Goal: Browse casually: Explore the website without a specific task or goal

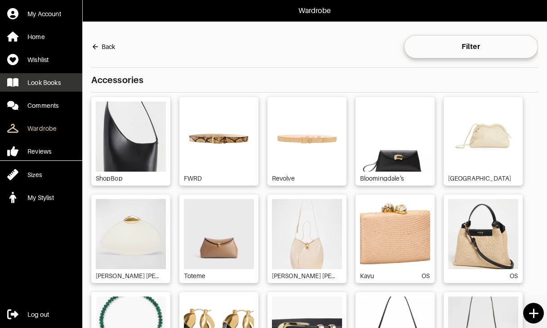
click at [47, 82] on div "Look Books" at bounding box center [43, 82] width 33 height 9
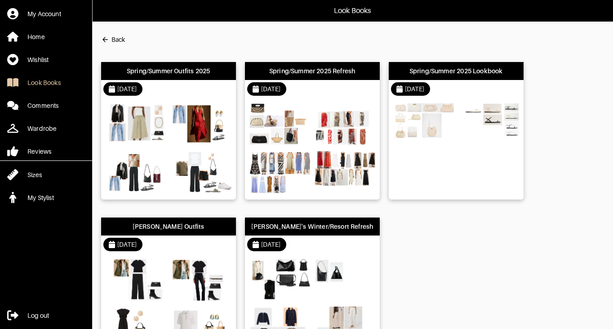
click at [182, 81] on div "[DATE]" at bounding box center [168, 89] width 135 height 18
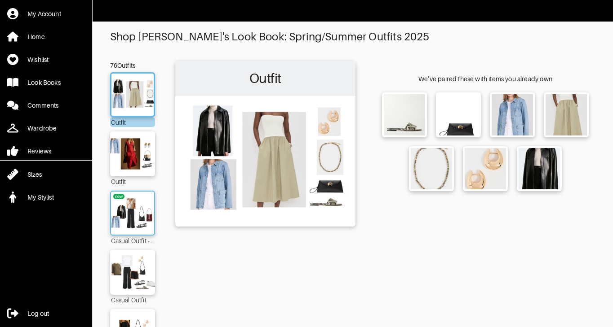
click at [136, 199] on img at bounding box center [132, 213] width 49 height 34
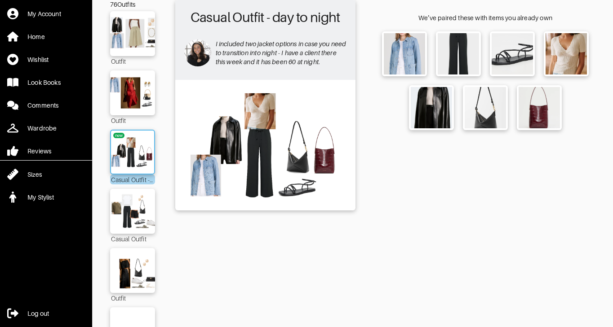
scroll to position [104, 0]
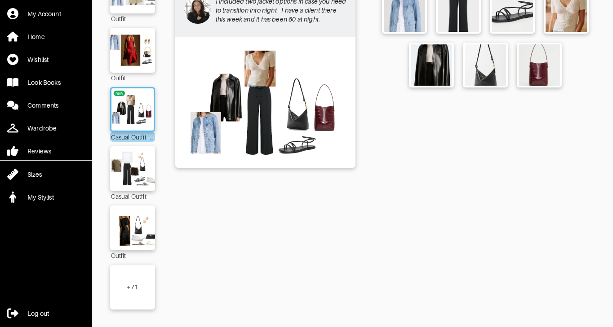
click at [137, 293] on div "+ 71" at bounding box center [132, 287] width 45 height 45
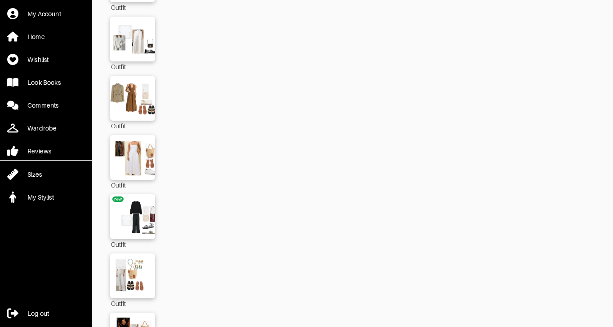
scroll to position [3377, 0]
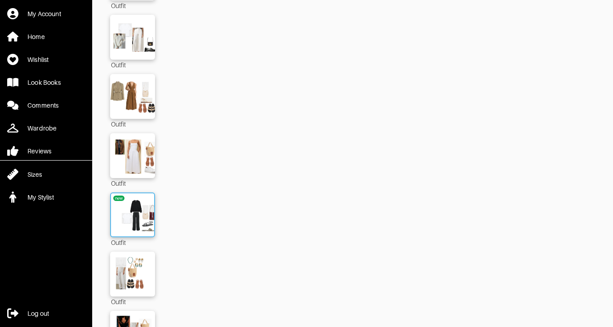
click at [128, 210] on img at bounding box center [132, 215] width 49 height 34
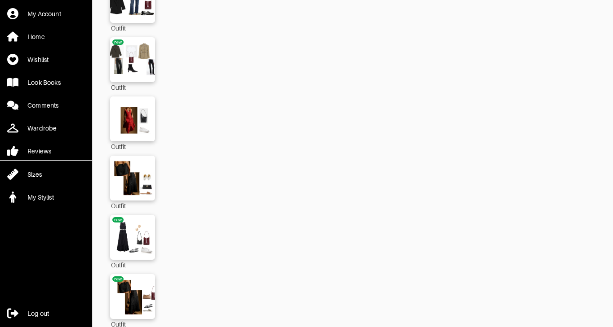
scroll to position [4067, 0]
click at [136, 220] on img at bounding box center [132, 237] width 49 height 34
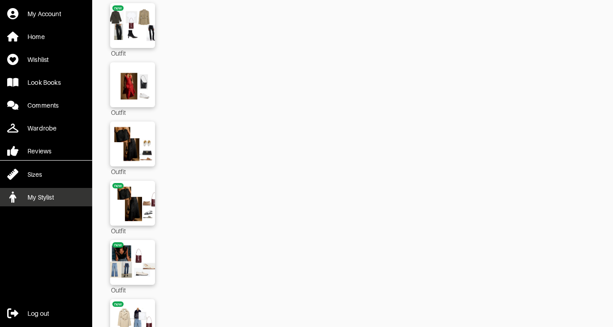
scroll to position [4125, 0]
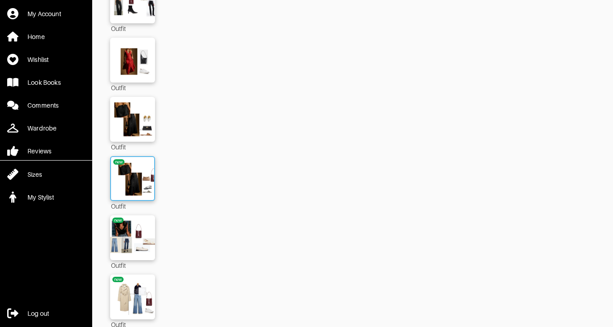
click at [135, 162] on img at bounding box center [132, 179] width 49 height 34
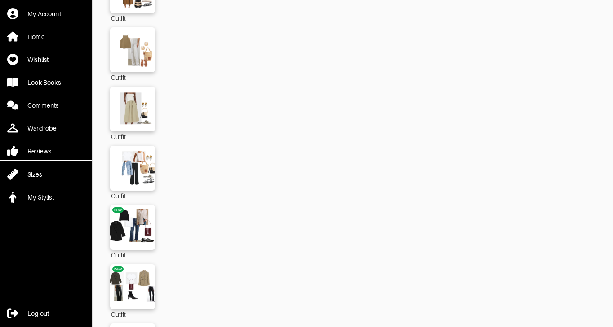
scroll to position [3846, 0]
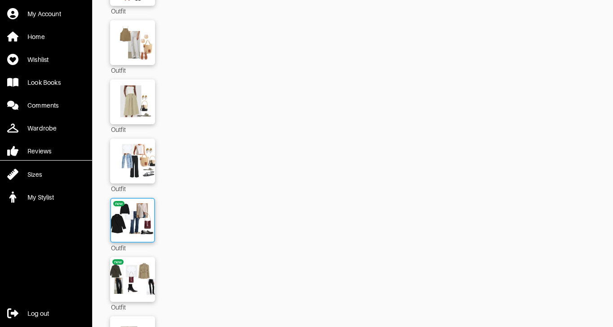
click at [135, 211] on img at bounding box center [132, 220] width 49 height 34
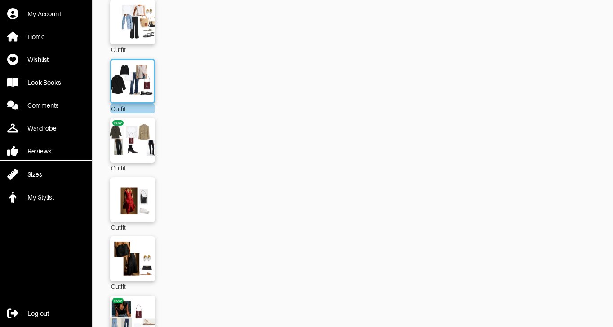
scroll to position [3946, 0]
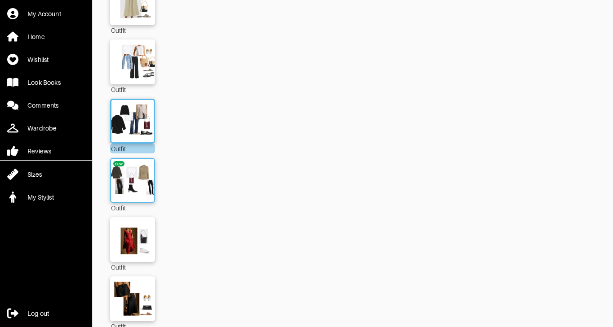
click at [135, 163] on img at bounding box center [132, 180] width 49 height 34
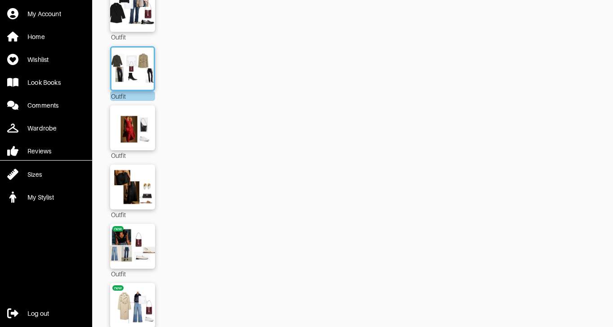
scroll to position [4141, 0]
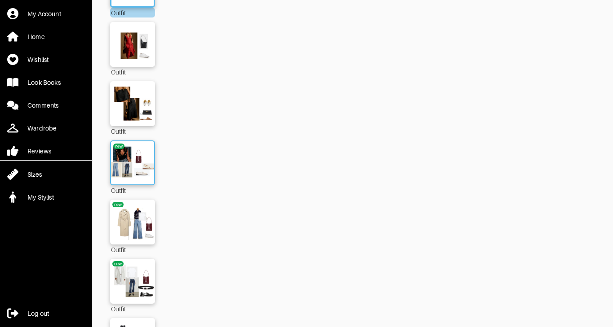
click at [124, 146] on img at bounding box center [132, 163] width 49 height 34
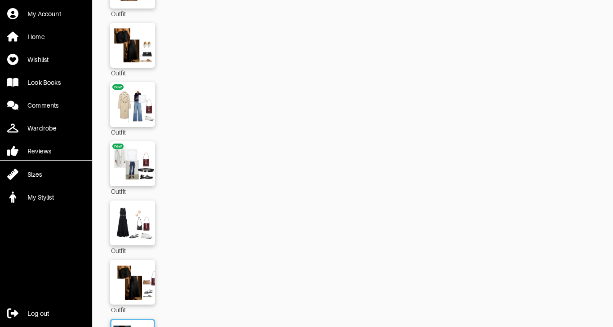
scroll to position [4256, 0]
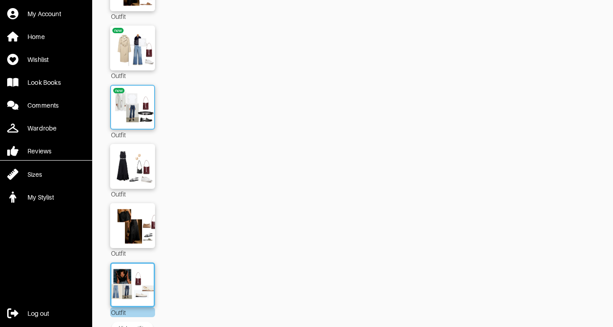
click at [126, 90] on img at bounding box center [132, 107] width 49 height 34
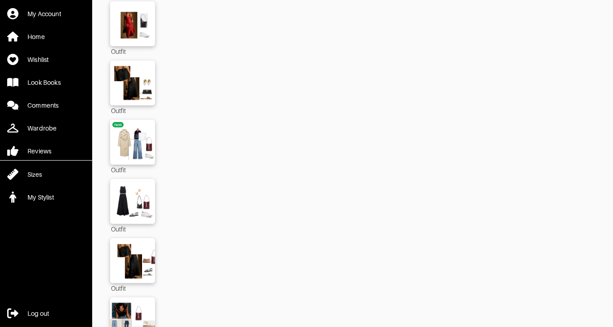
scroll to position [4098, 0]
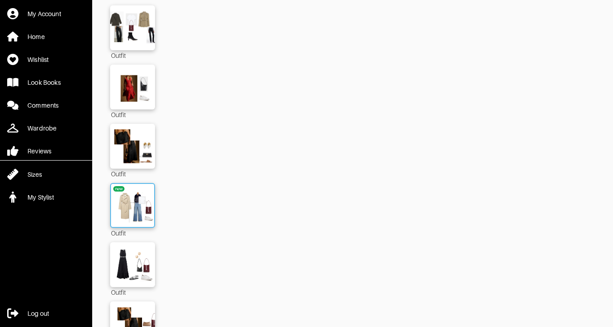
click at [140, 189] on img at bounding box center [132, 206] width 49 height 34
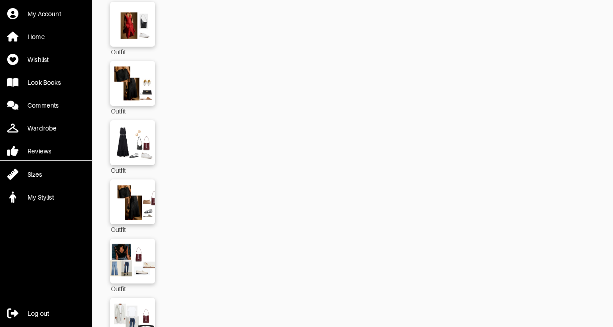
scroll to position [4256, 0]
